Goal: Navigation & Orientation: Find specific page/section

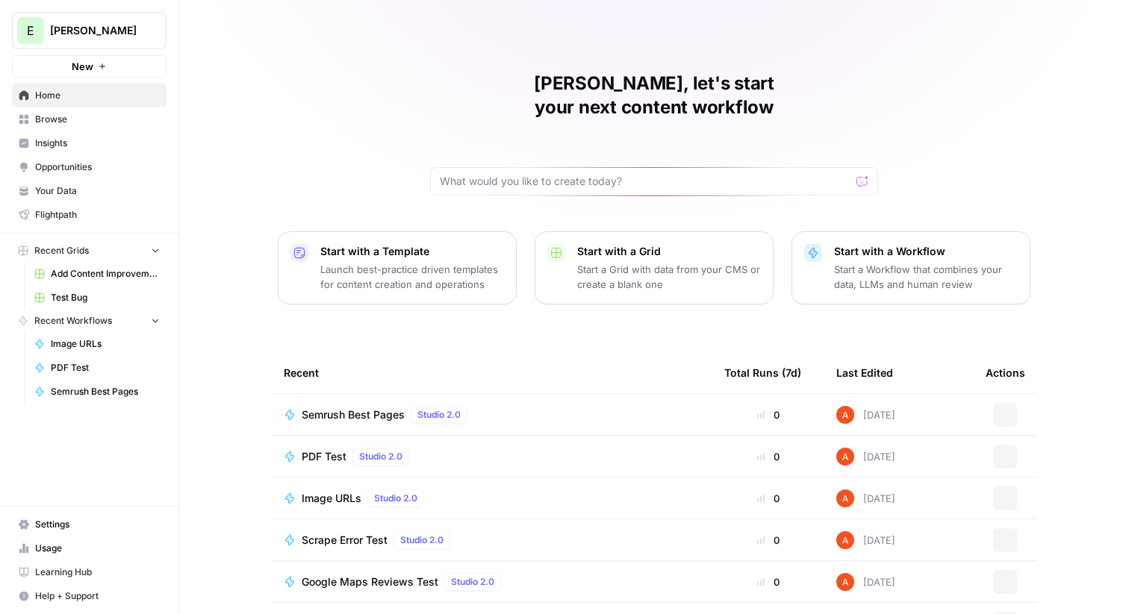
click at [113, 46] on button "E Elmi" at bounding box center [89, 30] width 155 height 37
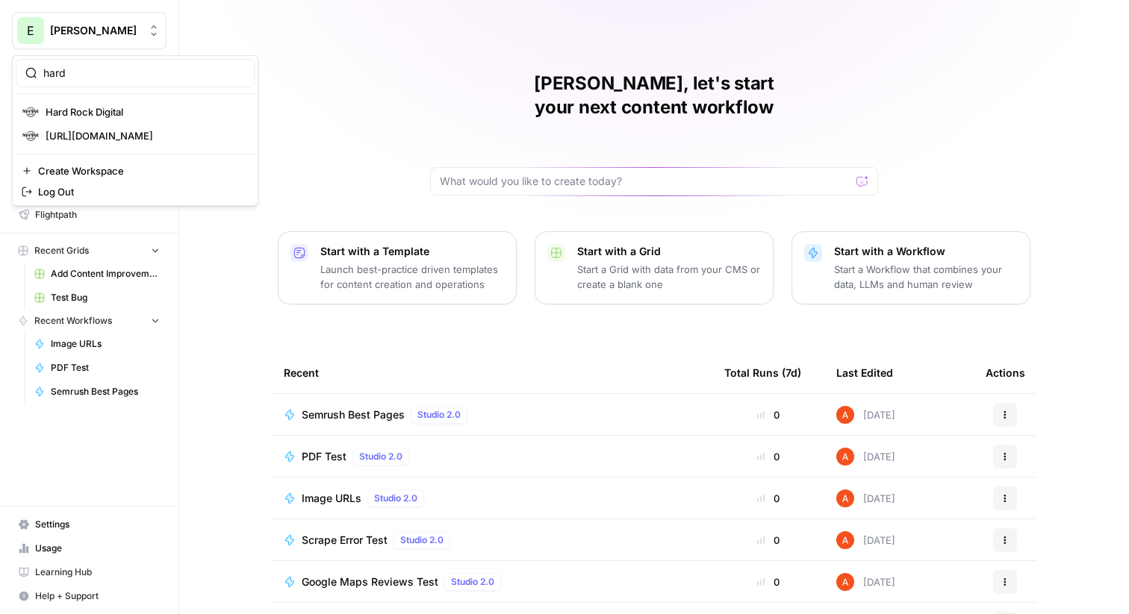
type input "hard"
click at [88, 110] on span "Hard Rock Digital" at bounding box center [85, 112] width 78 height 15
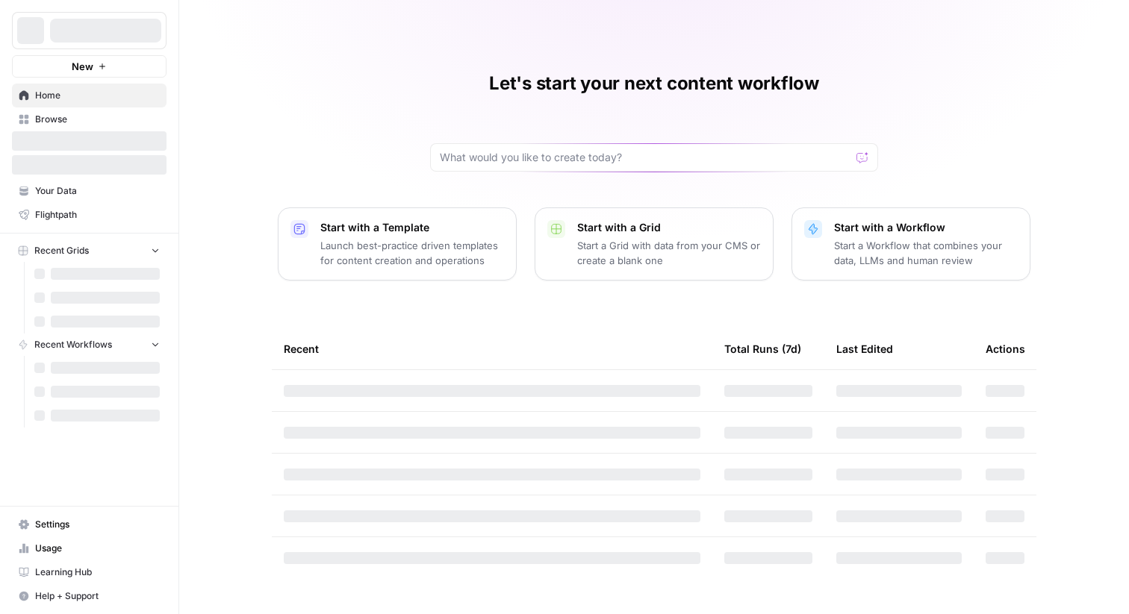
click at [101, 119] on span "Browse" at bounding box center [97, 119] width 125 height 13
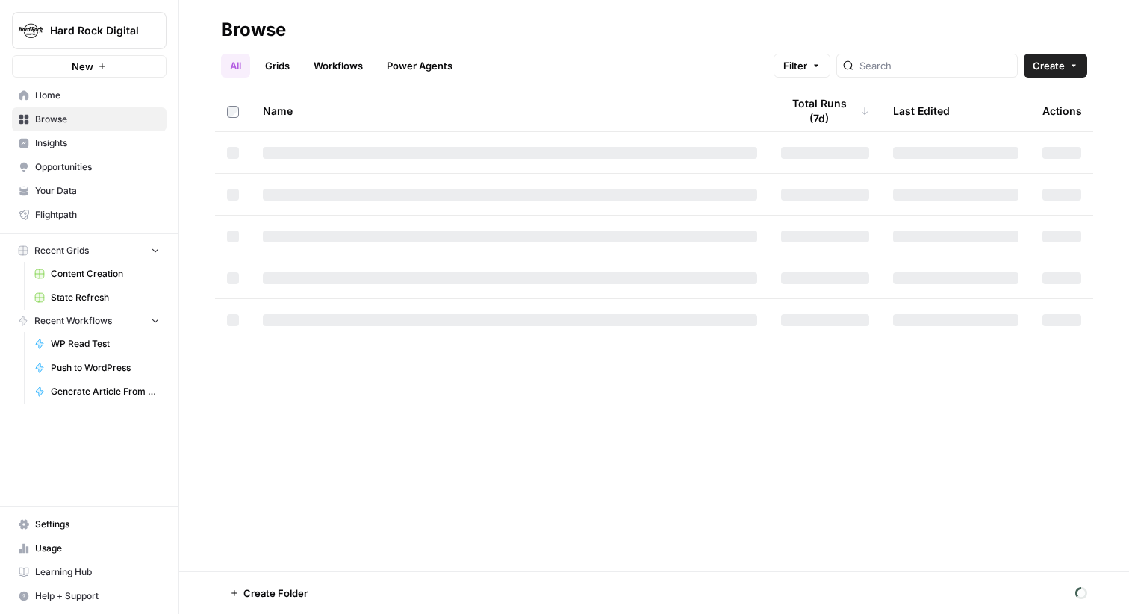
click at [281, 57] on link "Grids" at bounding box center [277, 66] width 43 height 24
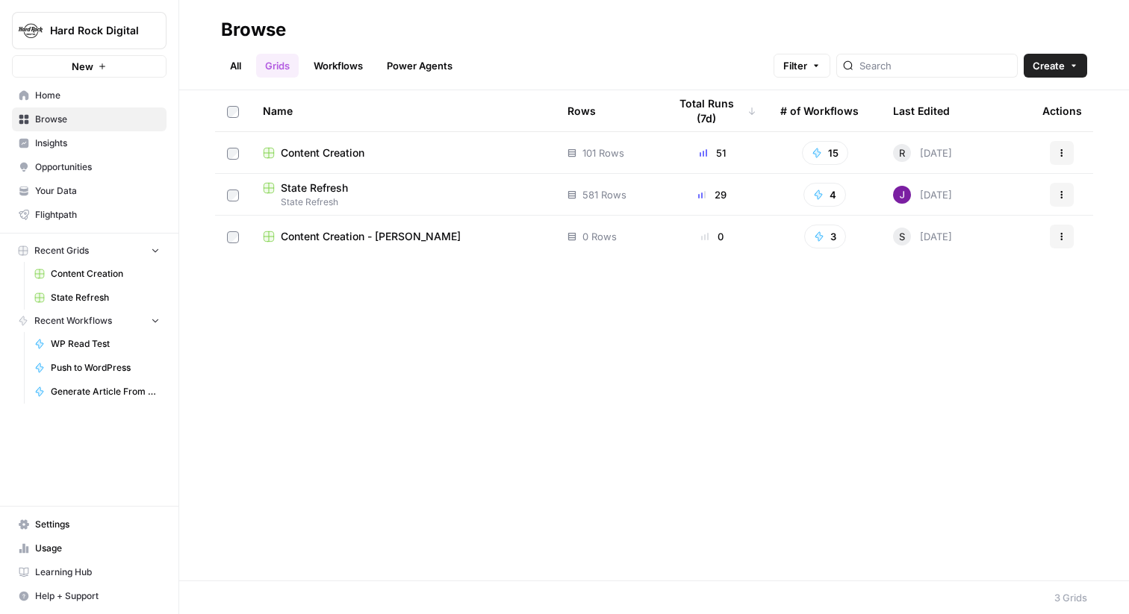
click at [355, 60] on link "Workflows" at bounding box center [338, 66] width 67 height 24
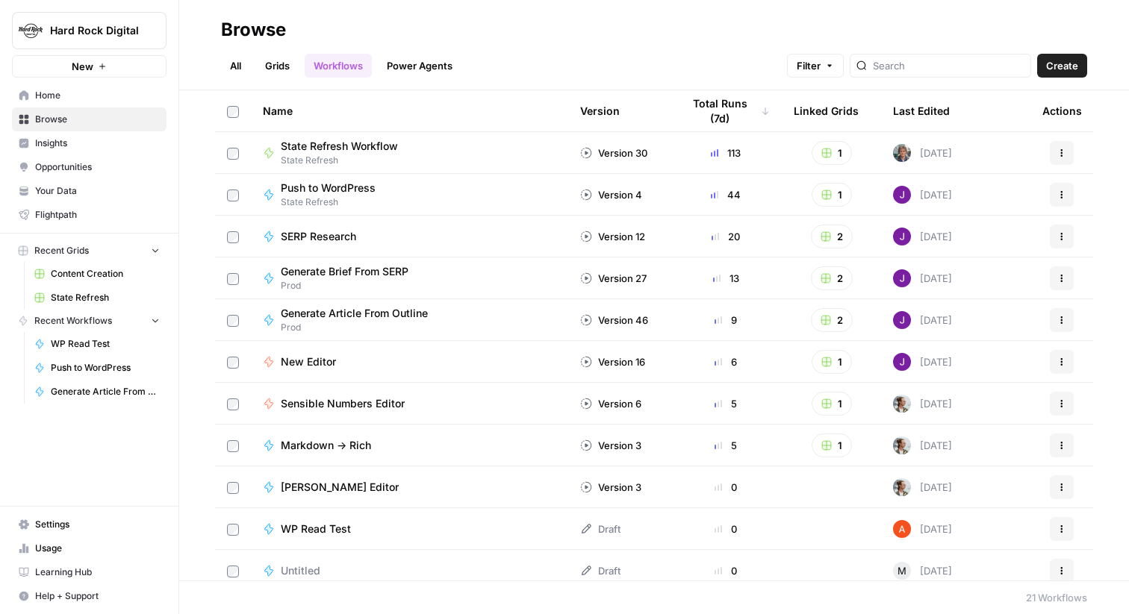
click at [270, 74] on link "Grids" at bounding box center [277, 66] width 43 height 24
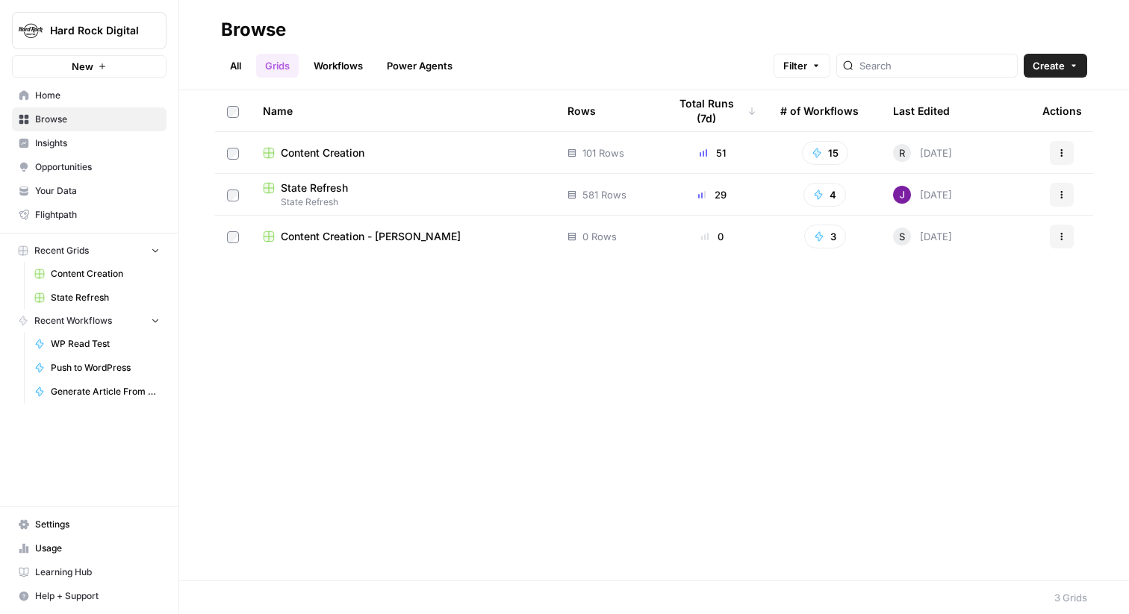
click at [331, 181] on span "State Refresh" at bounding box center [314, 188] width 67 height 15
